Goal: Task Accomplishment & Management: Use online tool/utility

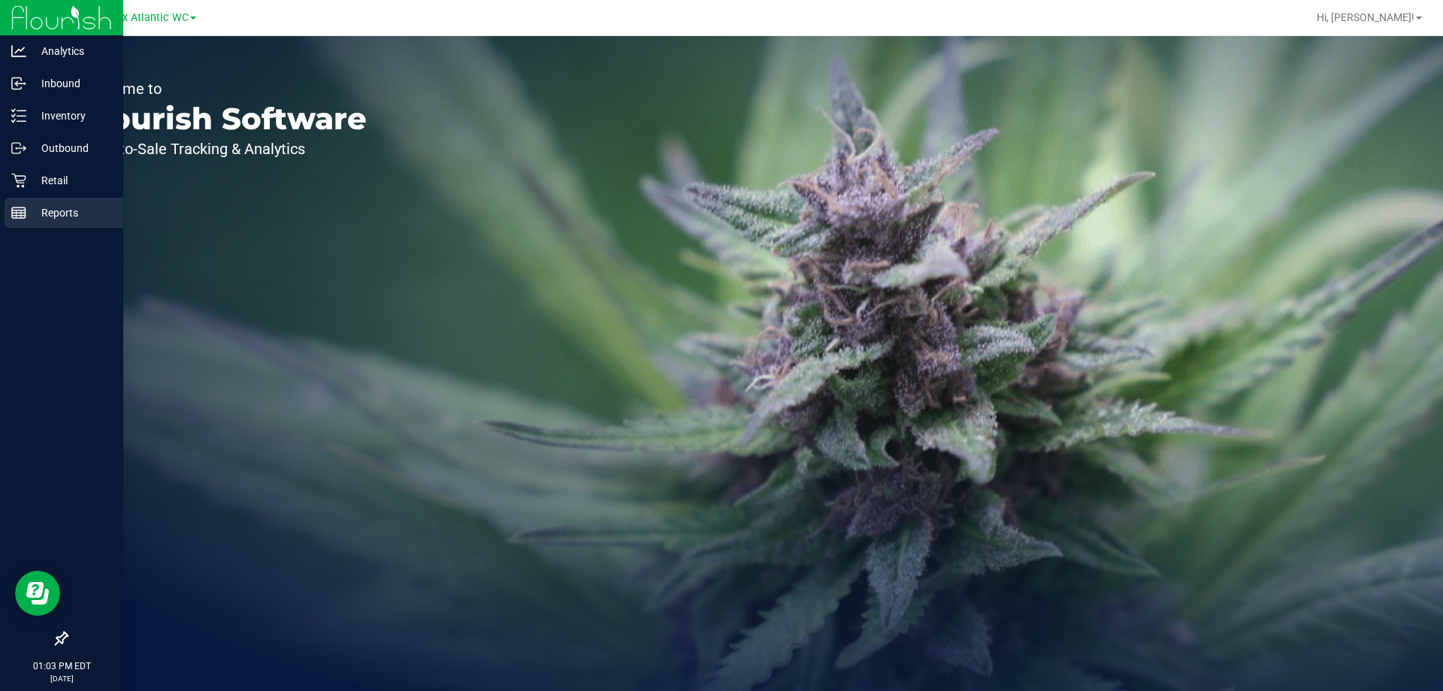
click at [25, 216] on line at bounding box center [19, 216] width 14 height 0
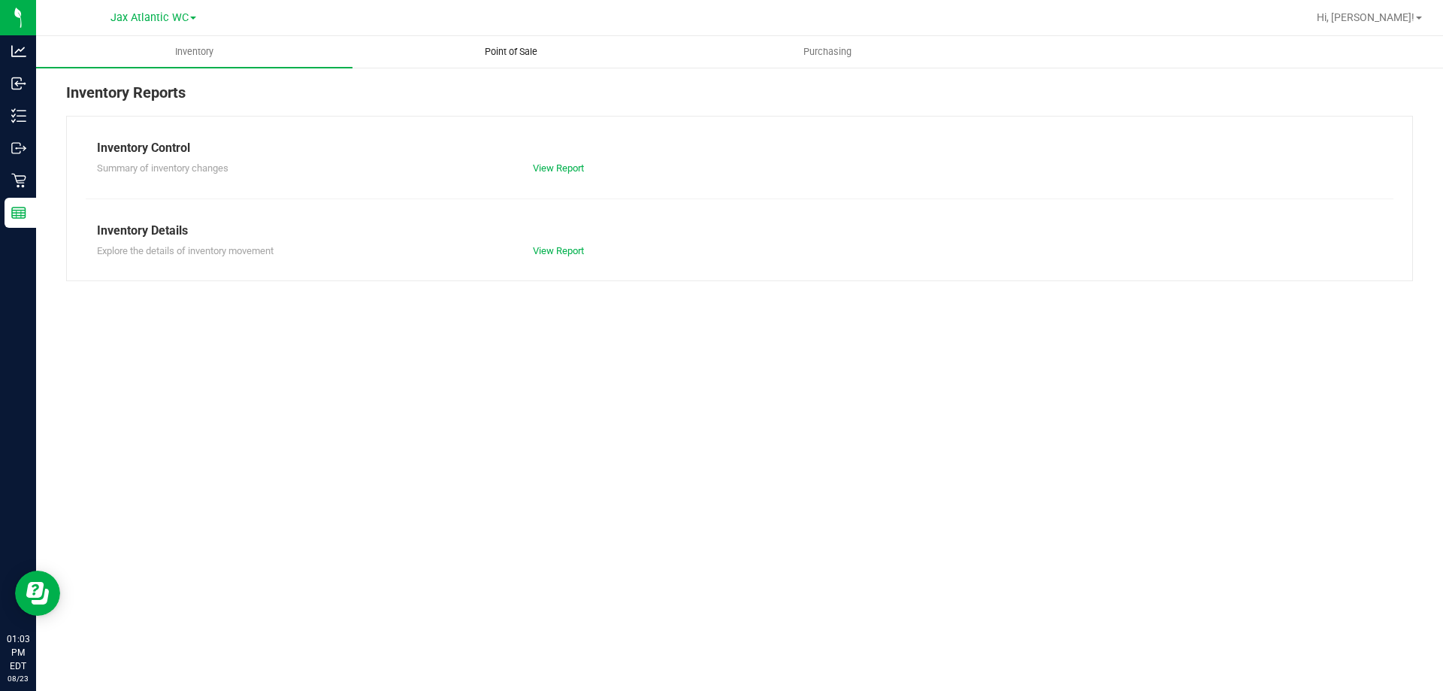
click at [506, 47] on span "Point of Sale" at bounding box center [511, 52] width 93 height 14
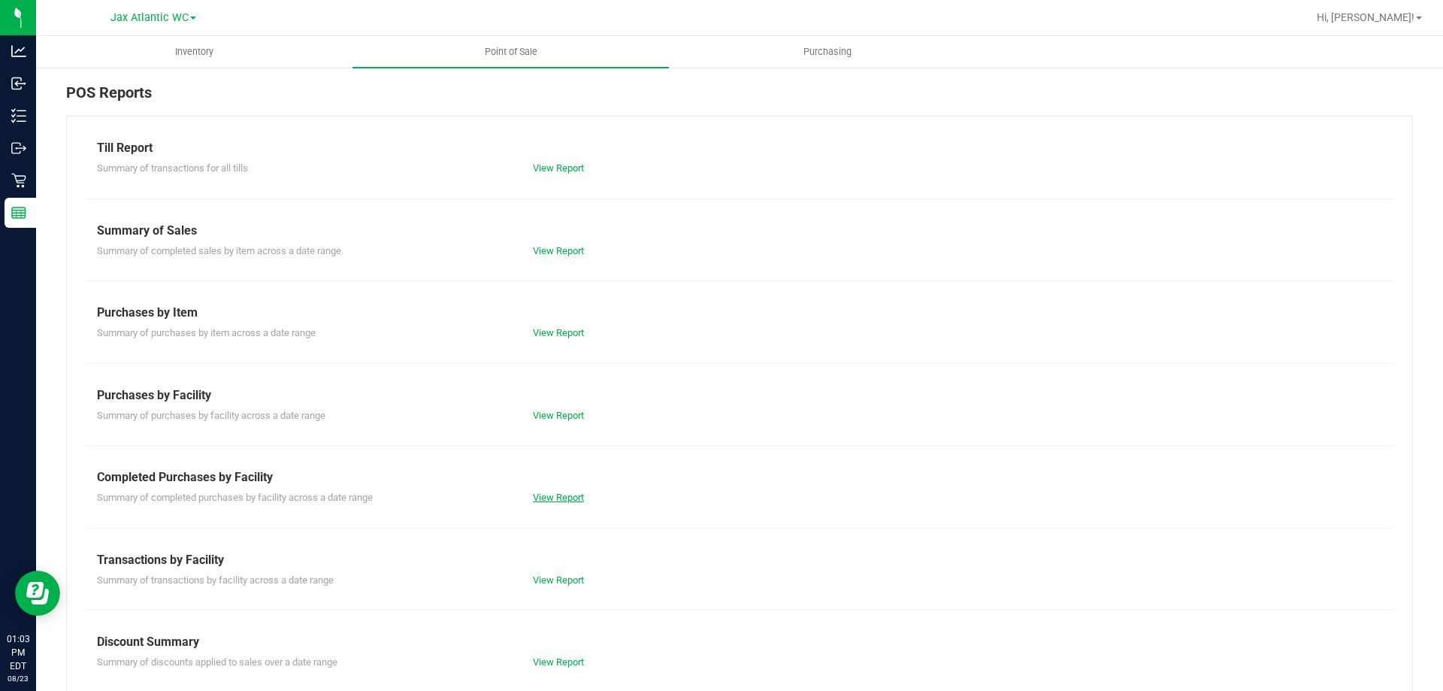
click at [551, 496] on link "View Report" at bounding box center [558, 497] width 51 height 11
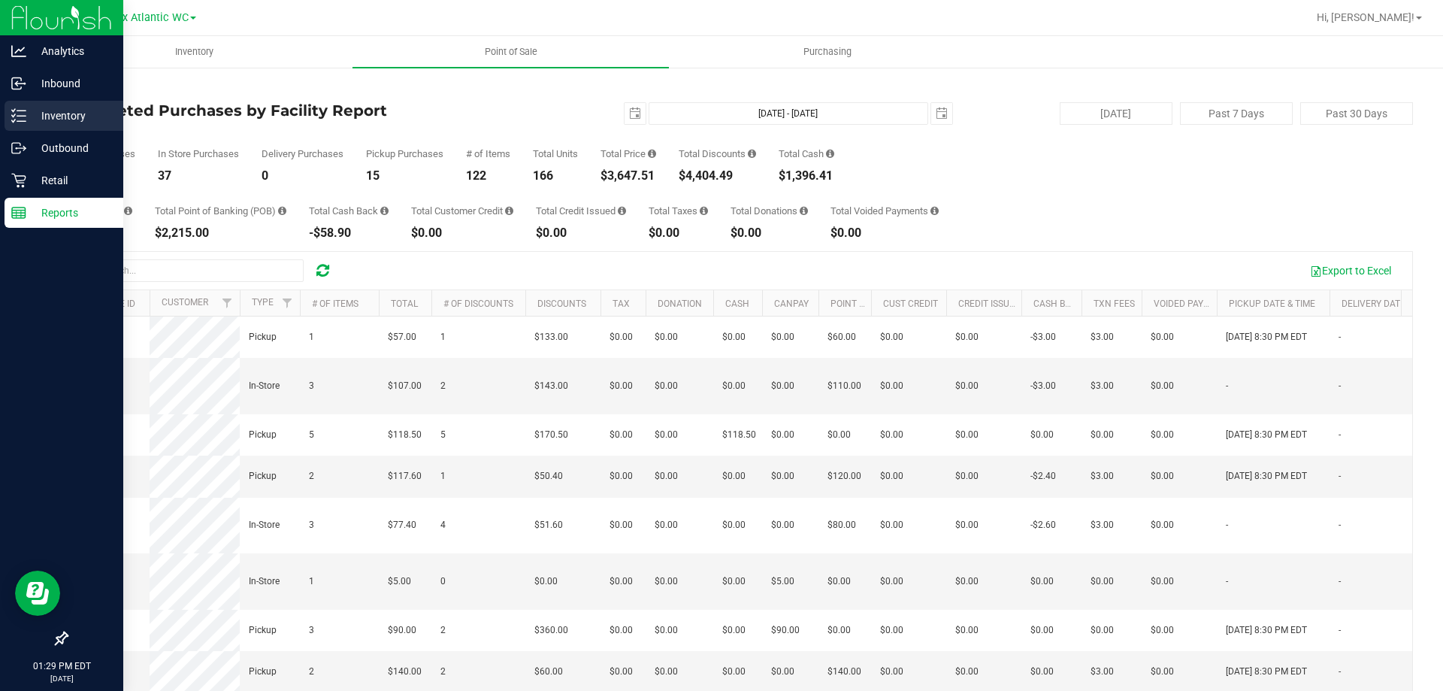
click at [24, 117] on icon at bounding box center [18, 115] width 15 height 15
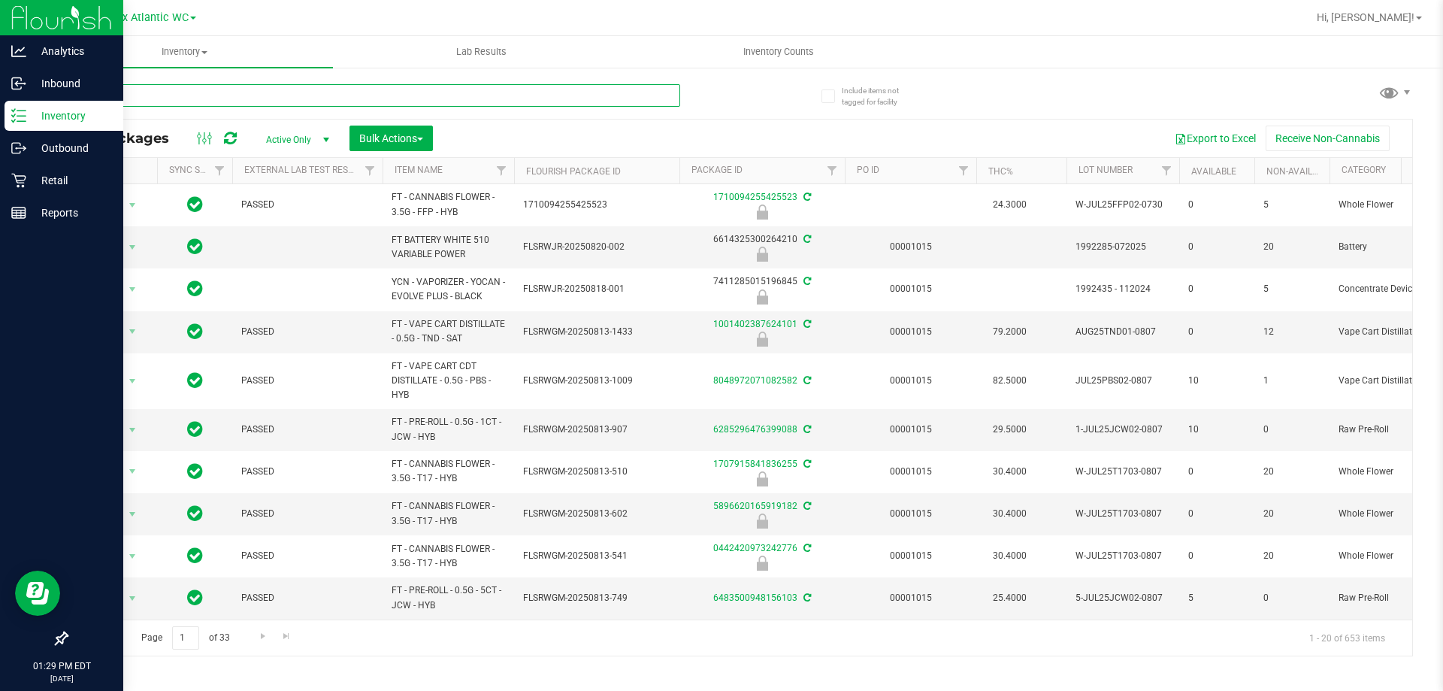
click at [213, 95] on input "text" at bounding box center [373, 95] width 614 height 23
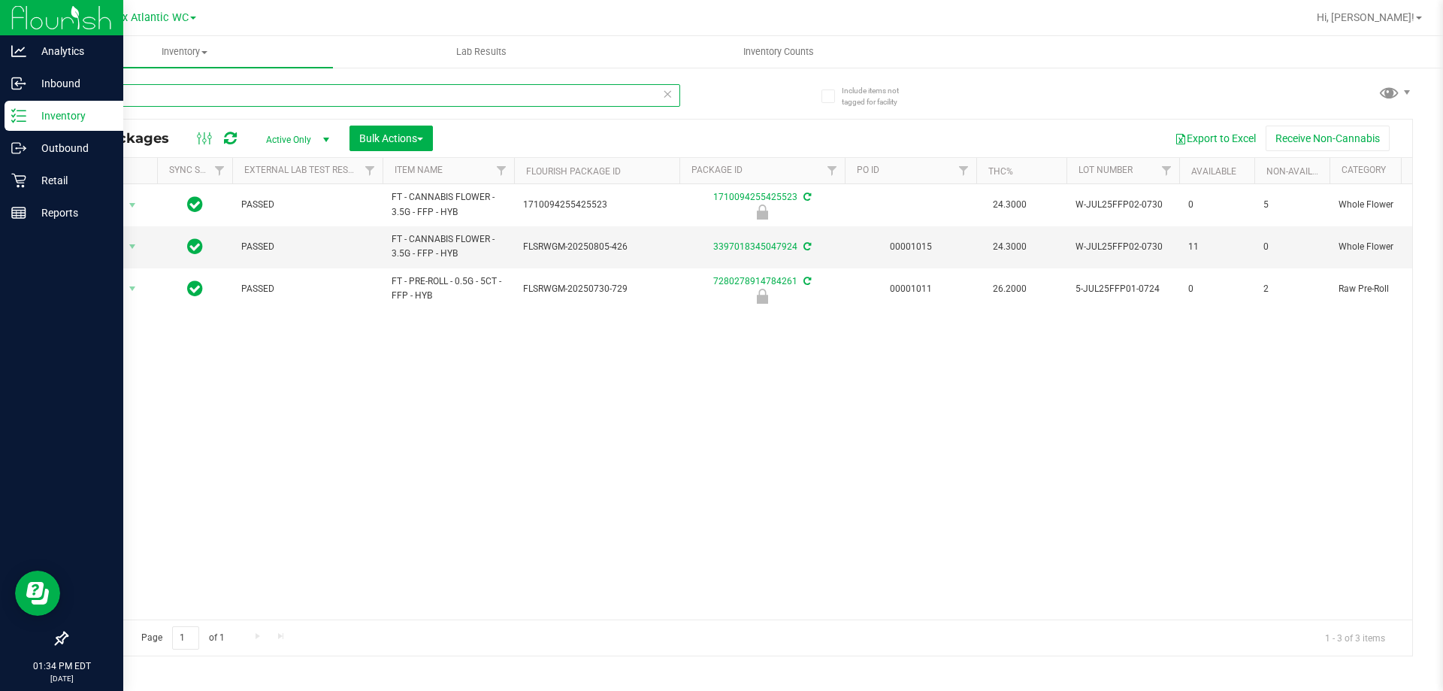
click at [225, 98] on input "ffp" at bounding box center [373, 95] width 614 height 23
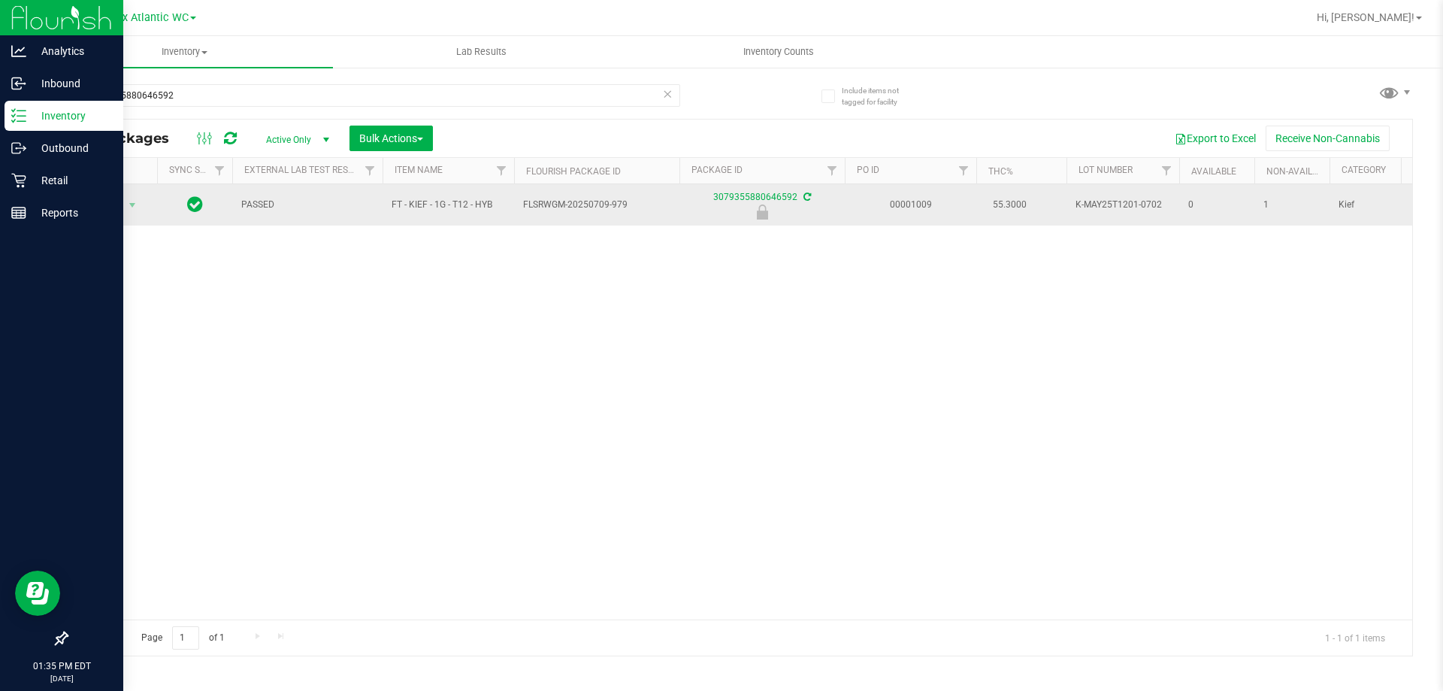
click at [1107, 205] on span "K-MAY25T1201-0702" at bounding box center [1123, 205] width 95 height 14
copy tr "K-MAY25T1201-0702"
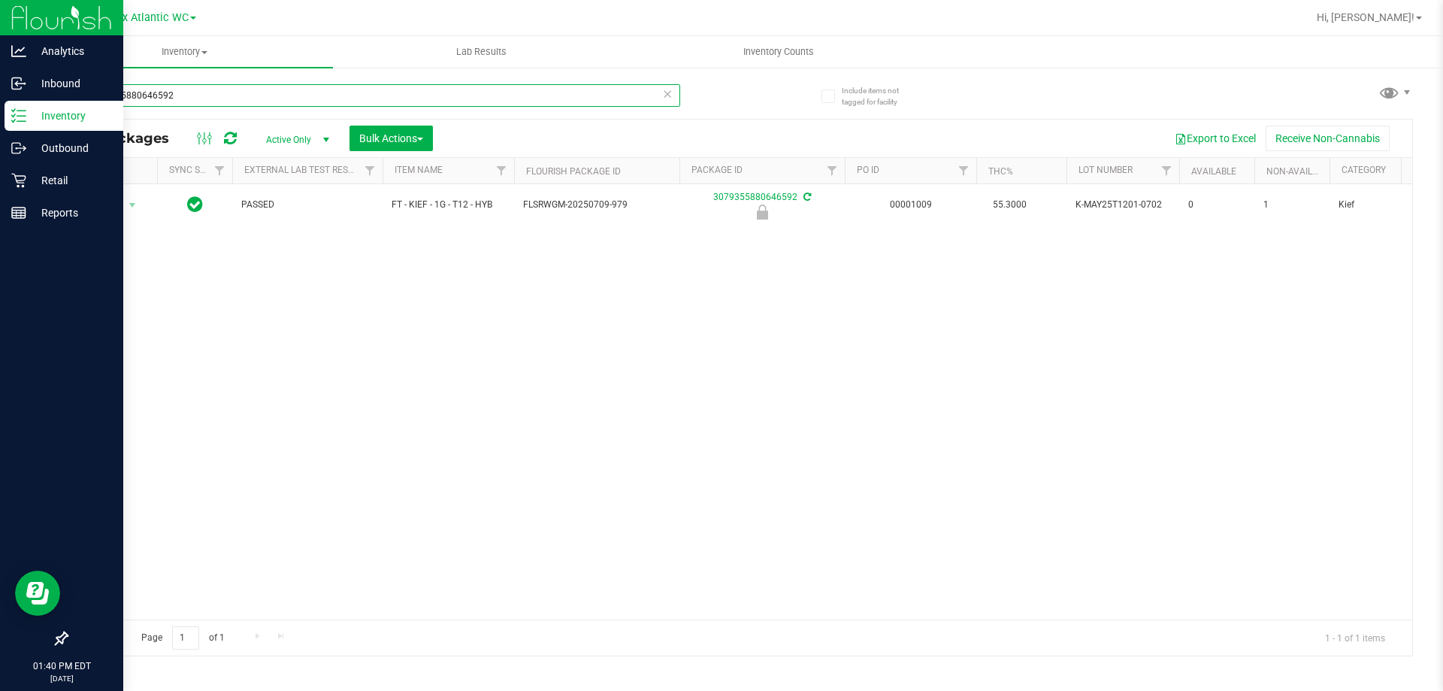
click at [312, 90] on input "3079355880646592" at bounding box center [373, 95] width 614 height 23
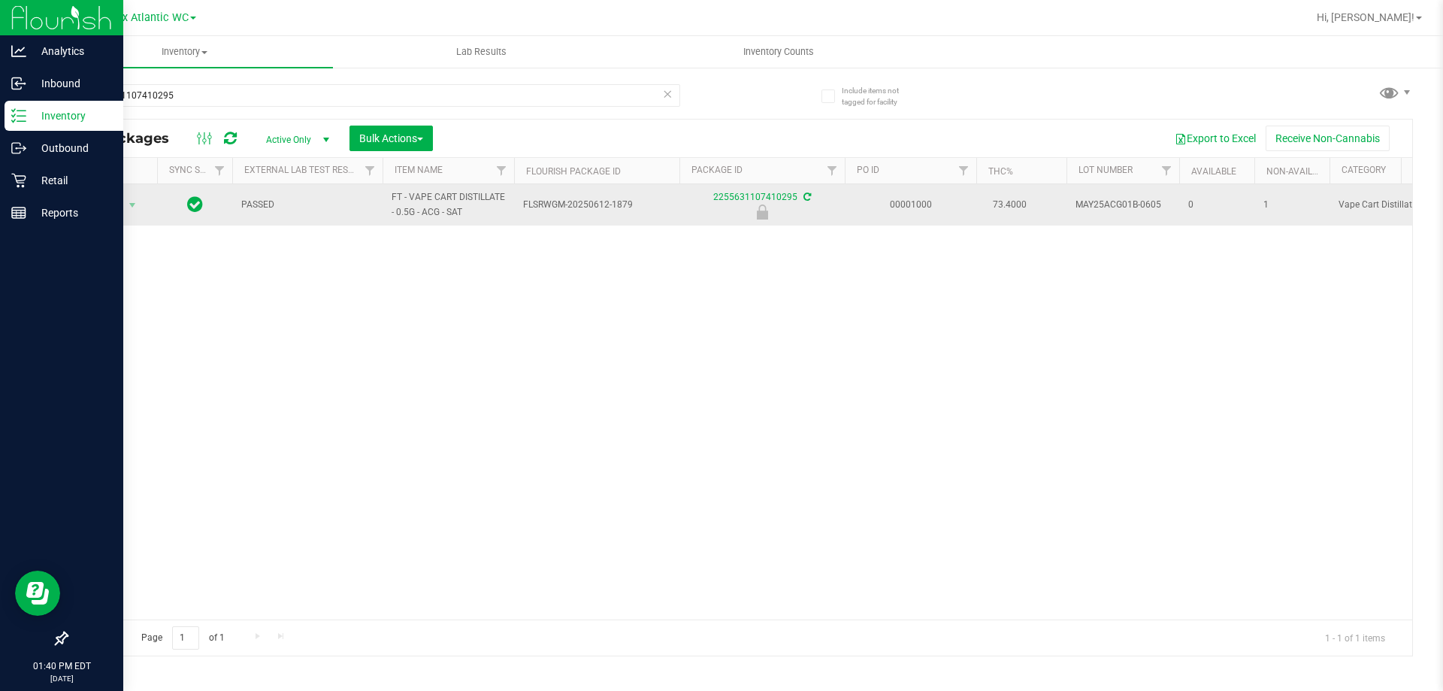
click at [1109, 207] on span "MAY25ACG01B-0605" at bounding box center [1123, 205] width 95 height 14
copy tr "MAY25ACG01B-0605"
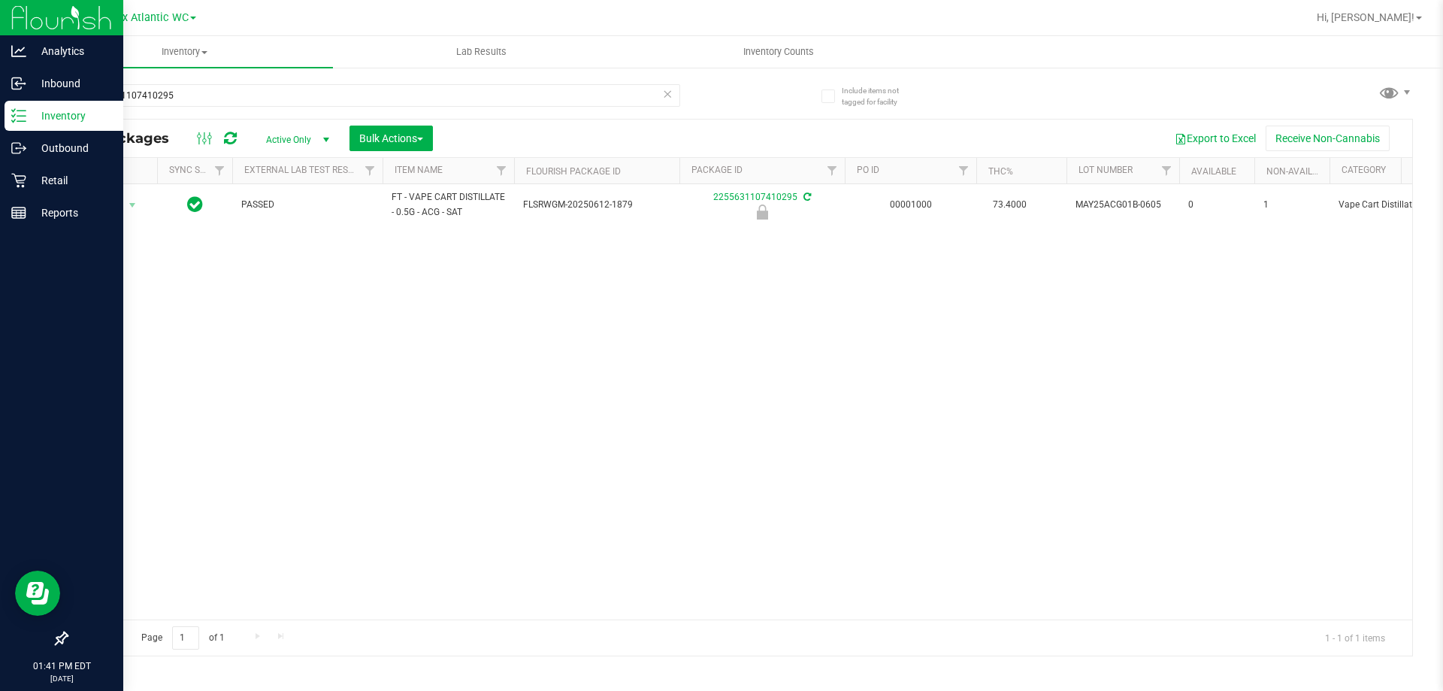
click at [249, 109] on div "2255631107410295" at bounding box center [373, 101] width 614 height 35
click at [246, 95] on input "2255631107410295" at bounding box center [373, 95] width 614 height 23
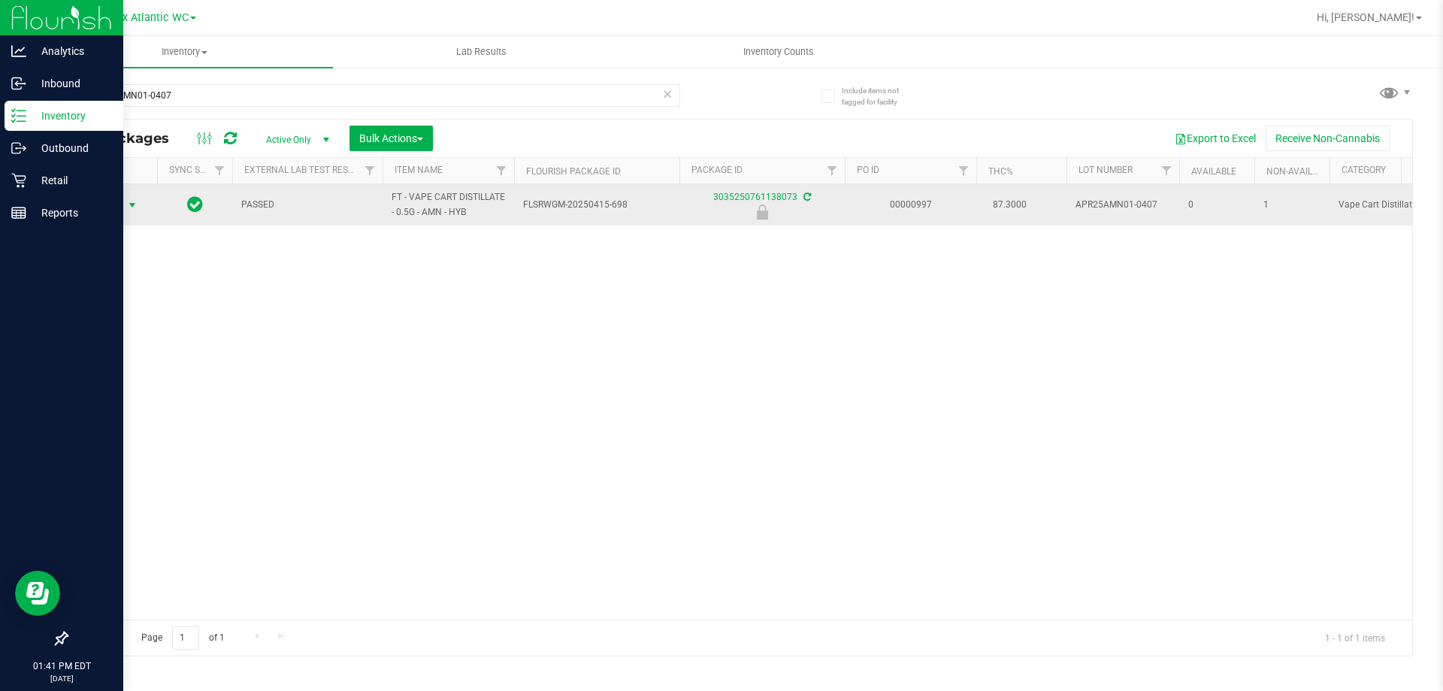
click at [110, 206] on span "Action" at bounding box center [102, 205] width 41 height 21
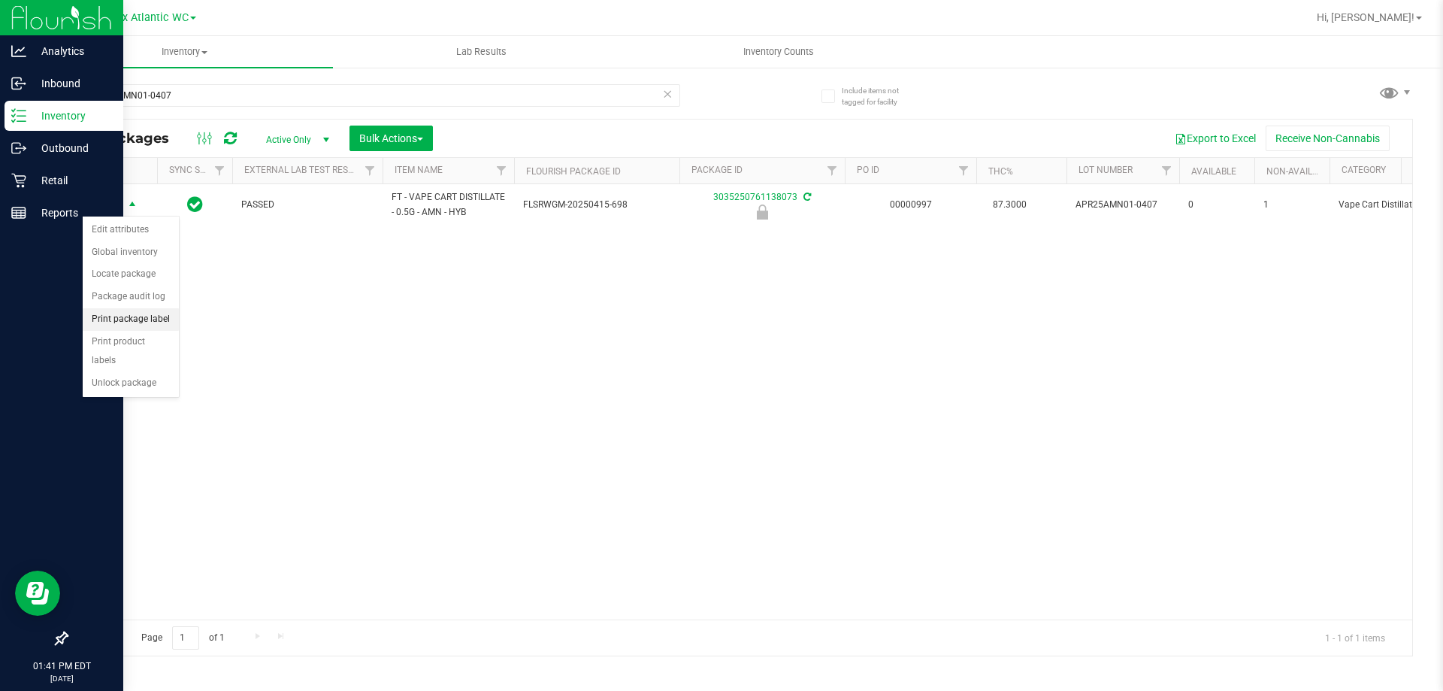
click at [167, 321] on li "Print package label" at bounding box center [131, 319] width 96 height 23
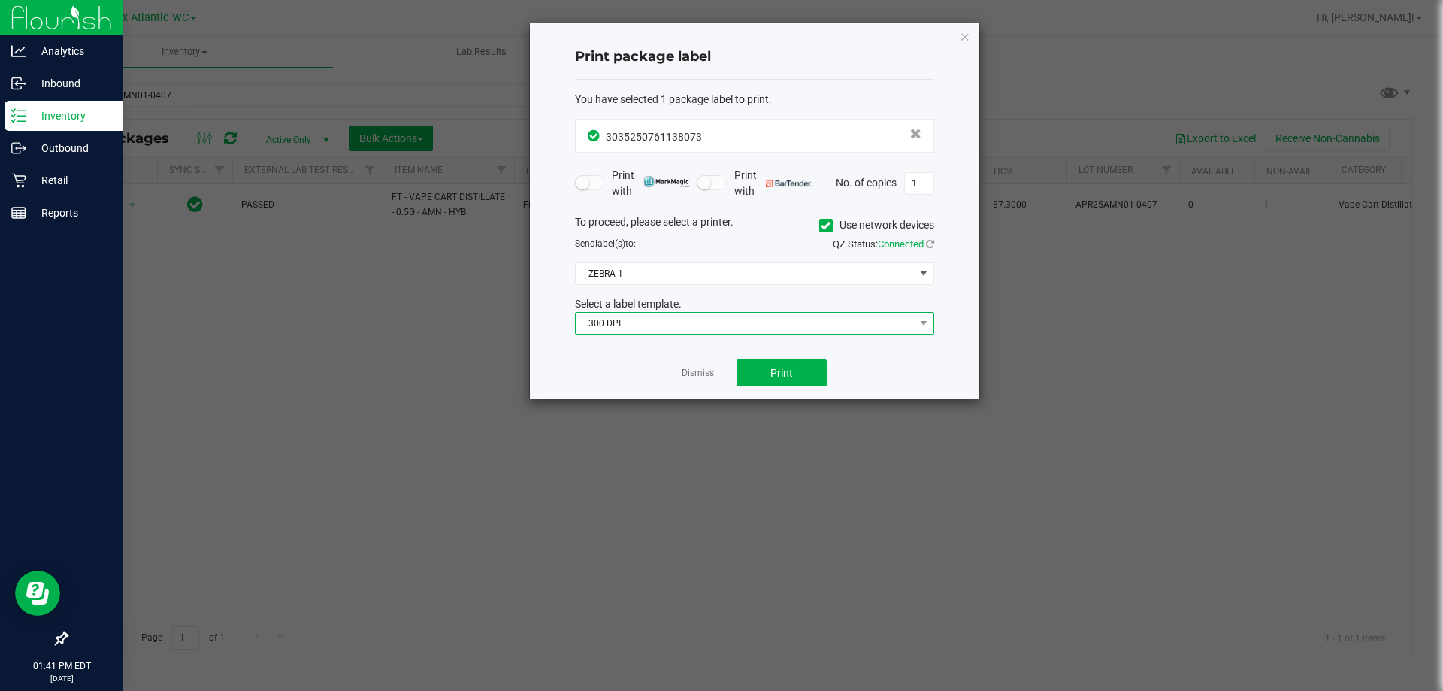
click at [674, 329] on span "300 DPI" at bounding box center [745, 323] width 339 height 21
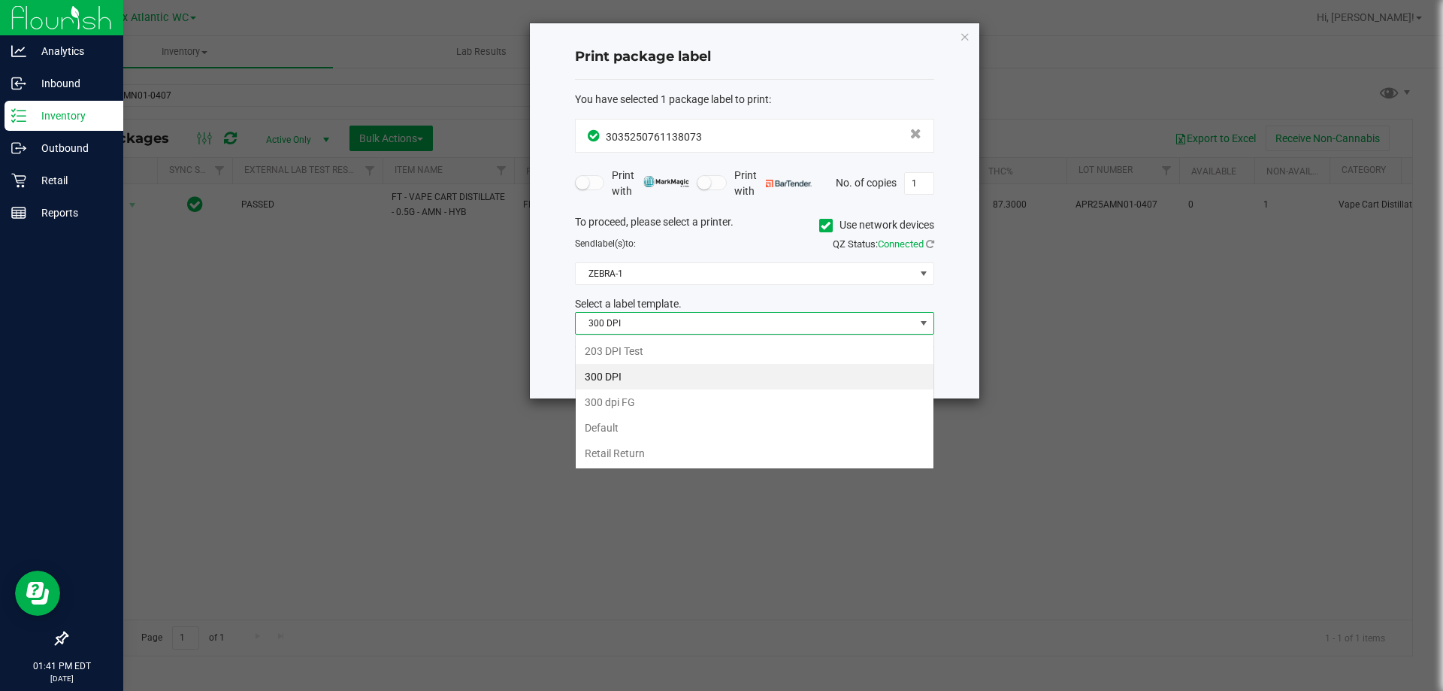
scroll to position [23, 359]
click at [639, 347] on li "203 DPI Test" at bounding box center [755, 351] width 358 height 26
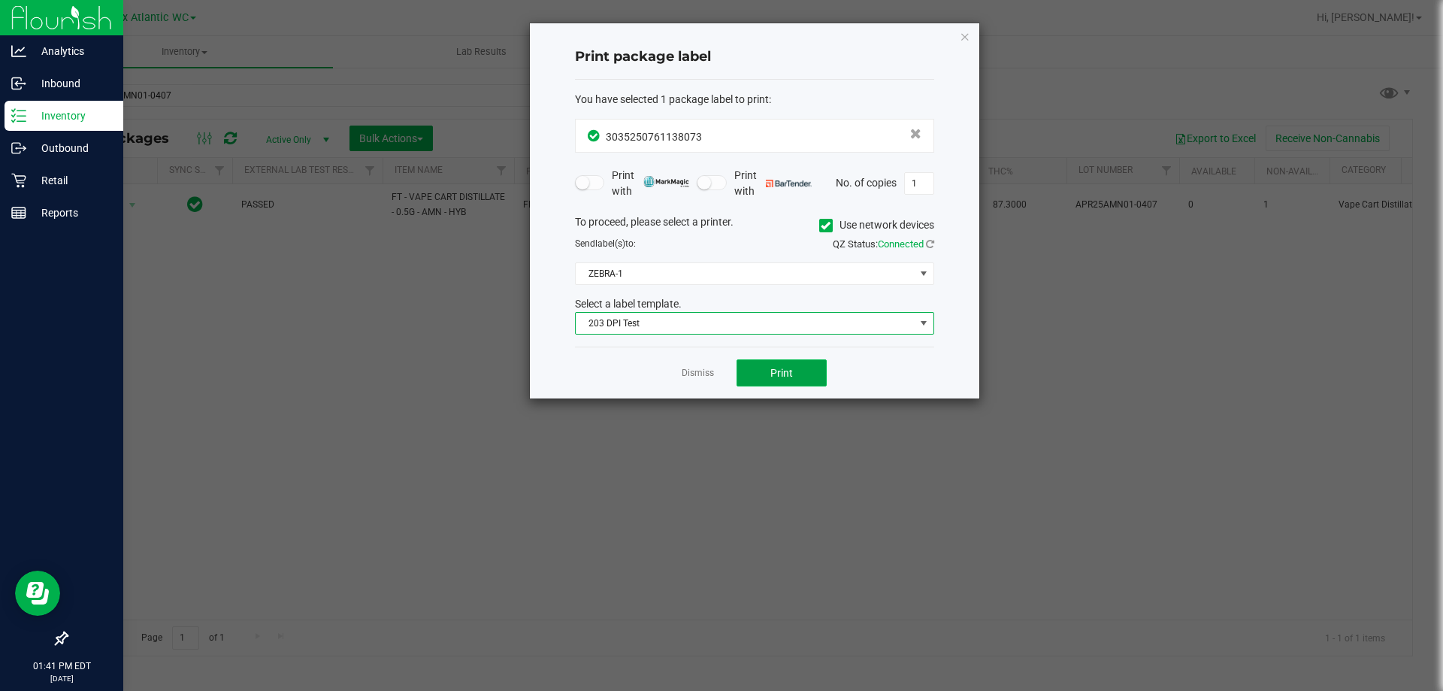
click at [786, 371] on span "Print" at bounding box center [782, 373] width 23 height 12
click at [698, 371] on link "Dismiss" at bounding box center [698, 373] width 32 height 13
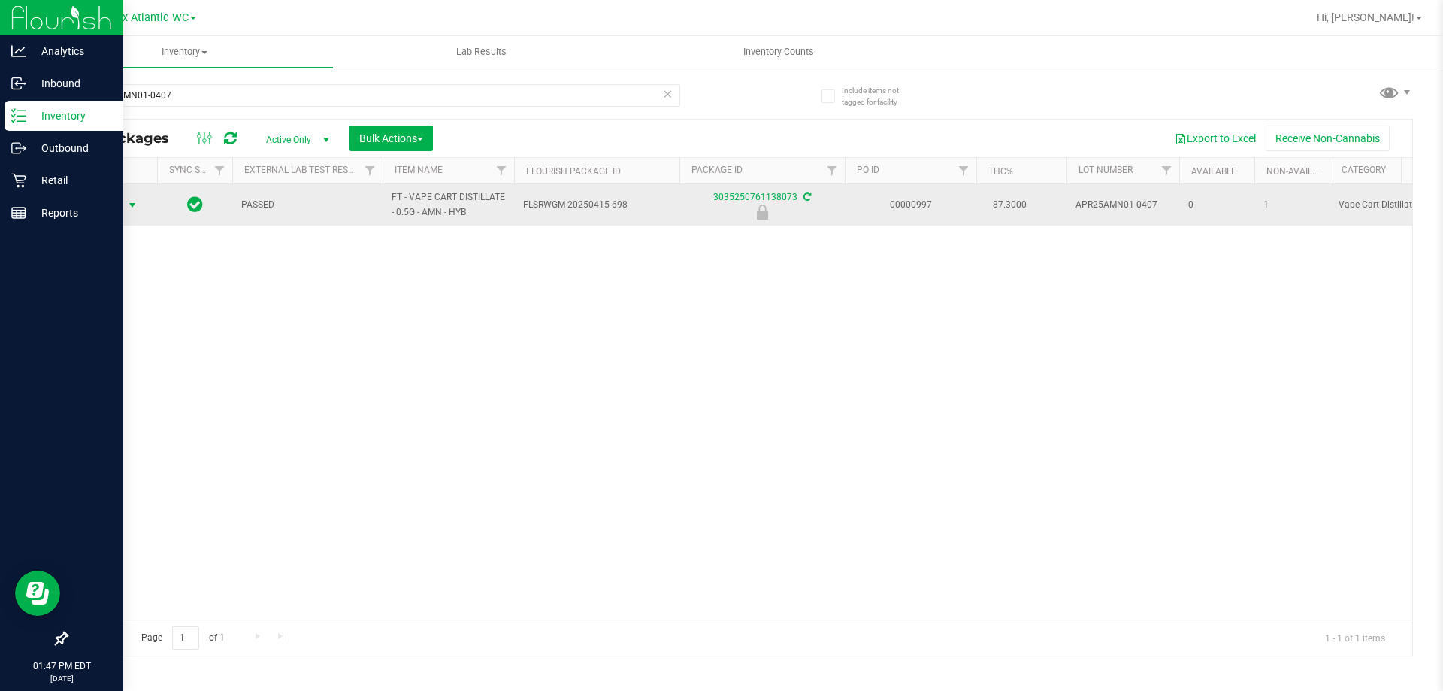
click at [1131, 207] on span "APR25AMN01-0407" at bounding box center [1123, 205] width 95 height 14
copy tr "APR25AMN01-0407"
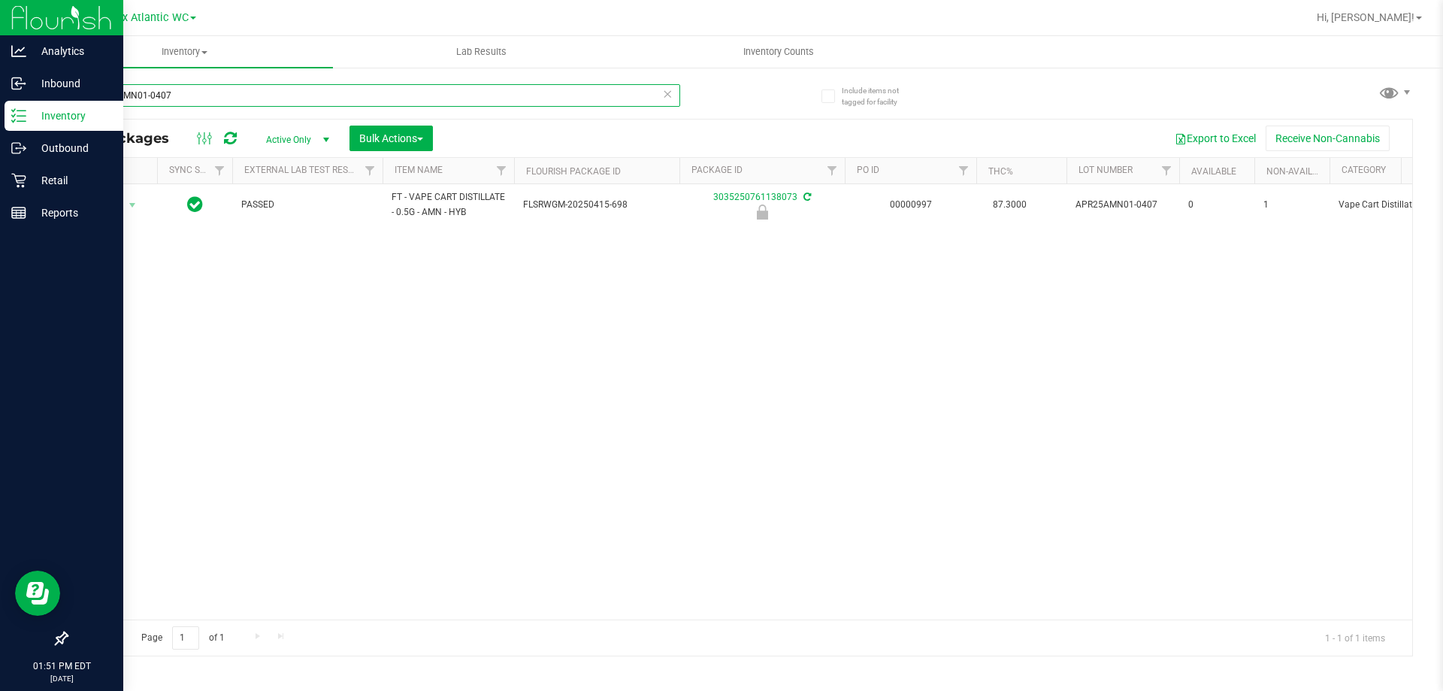
click at [311, 89] on input "APR25AMN01-0407" at bounding box center [373, 95] width 614 height 23
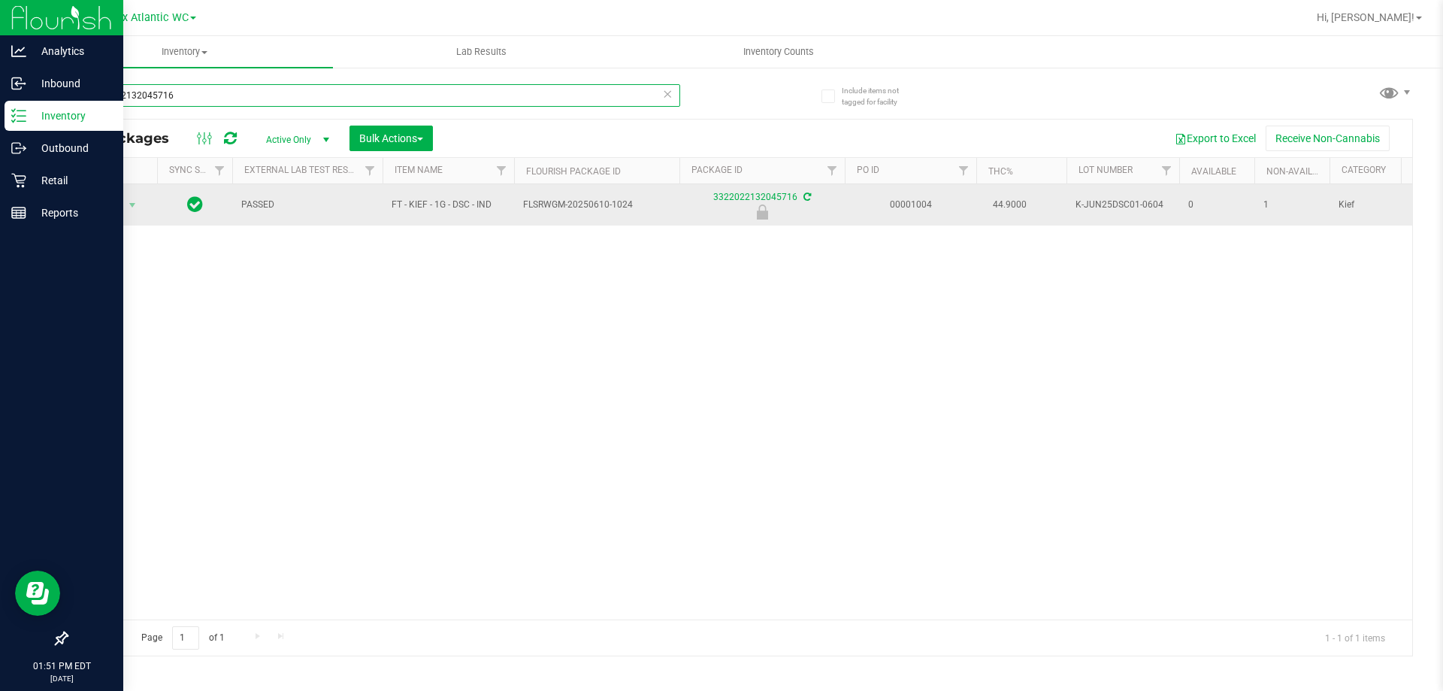
type input "3322022132045716"
click at [1114, 201] on span "K-JUN25DSC01-0604" at bounding box center [1123, 205] width 95 height 14
copy tr "K-JUN25DSC01-0604"
